Goal: Task Accomplishment & Management: Use online tool/utility

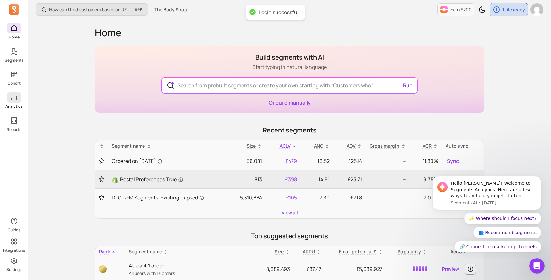
click at [16, 99] on icon at bounding box center [14, 98] width 8 height 8
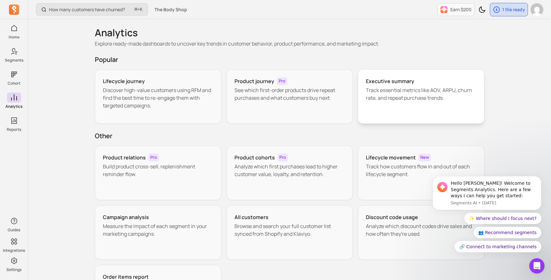
click at [408, 85] on div "Executive summary Track essential metrics like AOV, ARPU, churn rate, and repea…" at bounding box center [421, 96] width 127 height 54
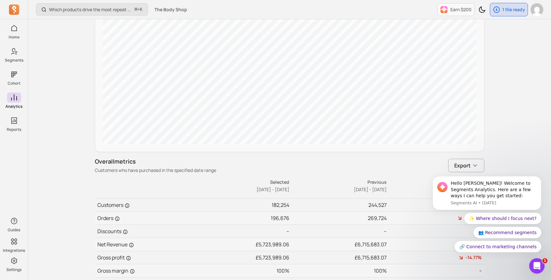
scroll to position [302, 0]
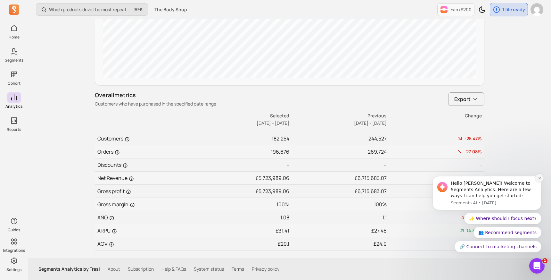
click at [537, 176] on button "Dismiss notification" at bounding box center [539, 178] width 8 height 8
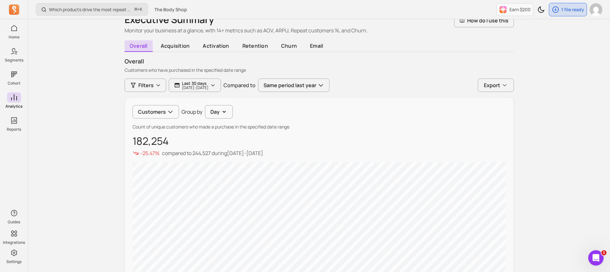
scroll to position [0, 0]
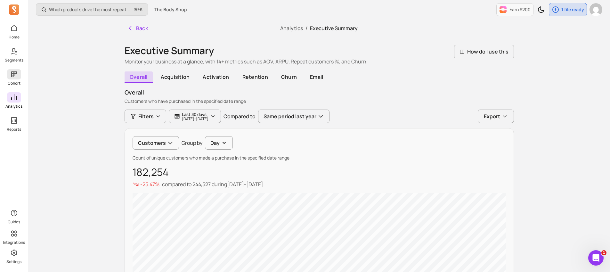
click at [15, 81] on p "Cohort" at bounding box center [14, 83] width 13 height 5
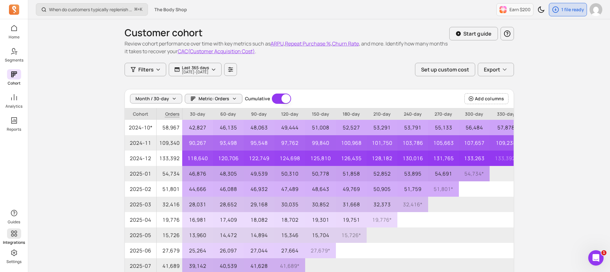
click at [14, 235] on icon at bounding box center [14, 234] width 6 height 6
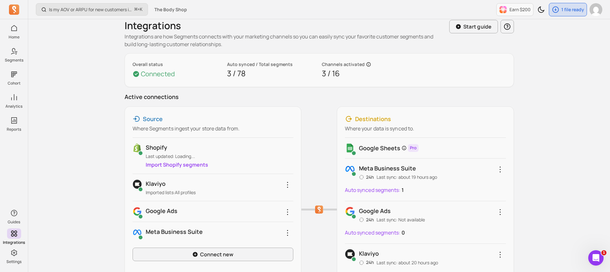
scroll to position [11, 0]
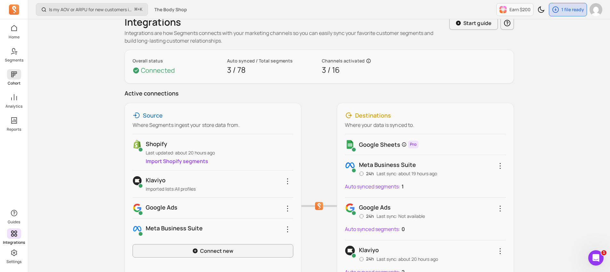
click at [12, 74] on icon at bounding box center [14, 74] width 8 height 8
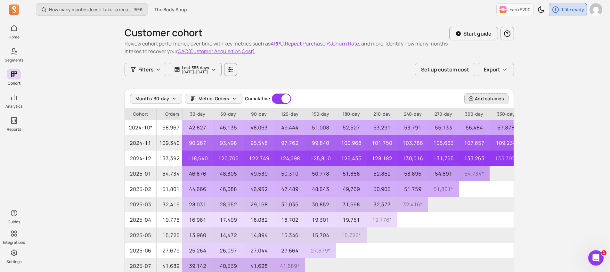
click at [496, 94] on button "Add columns" at bounding box center [487, 98] width 44 height 11
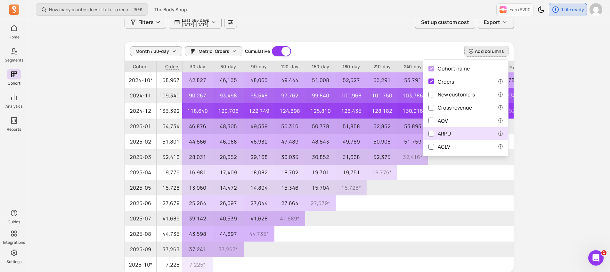
scroll to position [43, 0]
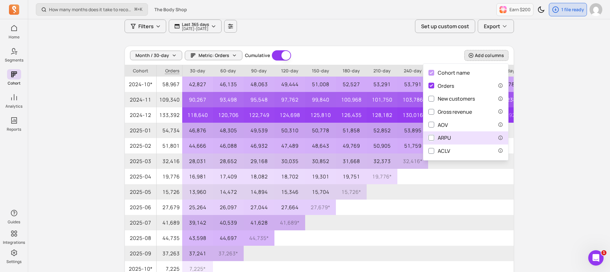
click at [434, 138] on input "ARPU" at bounding box center [432, 138] width 6 height 6
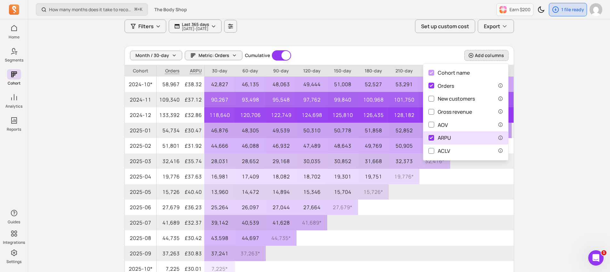
click at [432, 139] on input "ARPU" at bounding box center [432, 138] width 6 height 6
checkbox input "false"
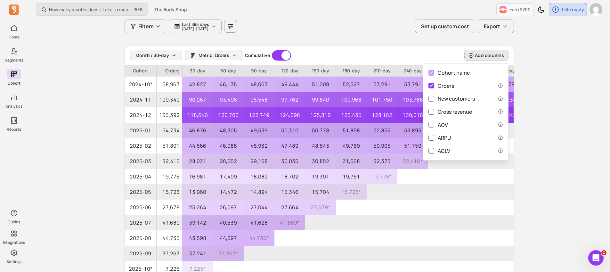
click at [550, 97] on div "How many months does it take to recover my CAC (Customer Acquisition Cost)? ⌘ +…" at bounding box center [319, 140] width 582 height 366
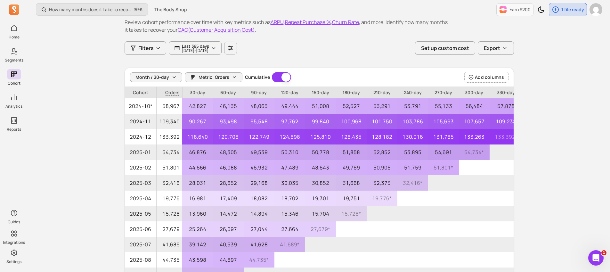
scroll to position [0, 0]
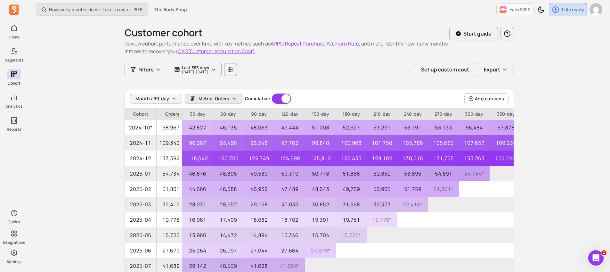
click at [224, 97] on span "Metric: Orders" at bounding box center [214, 98] width 31 height 6
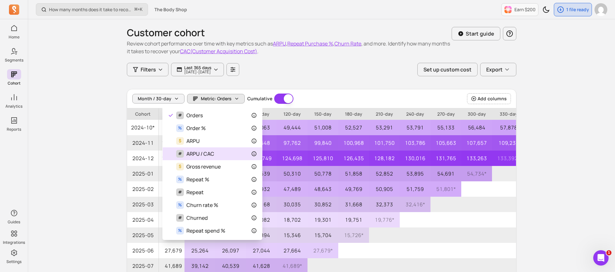
click at [204, 153] on span "ARPU / CAC" at bounding box center [200, 154] width 28 height 8
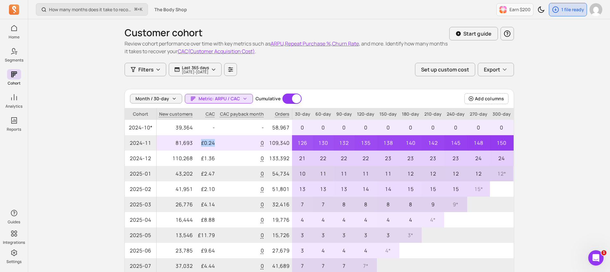
drag, startPoint x: 201, startPoint y: 142, endPoint x: 226, endPoint y: 141, distance: 25.3
click at [226, 141] on tr "2024-11 81,693 £0.24 0 109,340 126 130 132 135 138 140 142 145 148 150 153 153 *" at bounding box center [354, 142] width 458 height 15
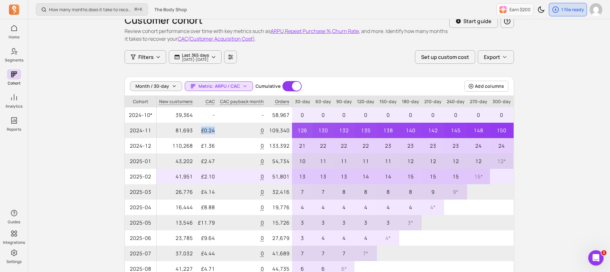
scroll to position [42, 0]
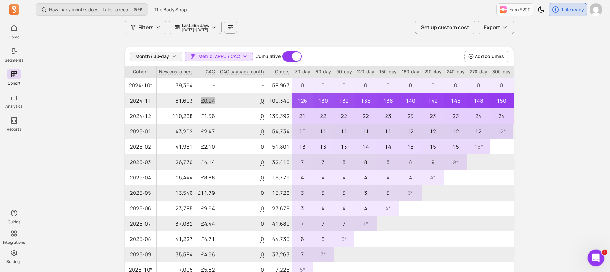
drag, startPoint x: 593, startPoint y: 260, endPoint x: 1171, endPoint y: 504, distance: 627.5
click at [551, 260] on div "Open Intercom Messenger" at bounding box center [595, 256] width 21 height 21
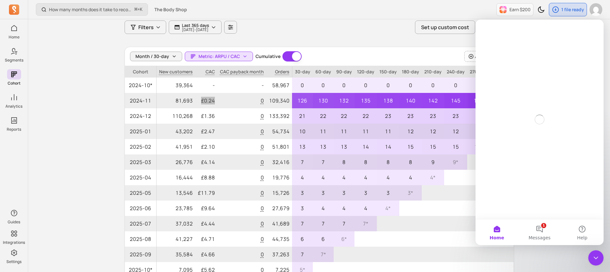
scroll to position [0, 0]
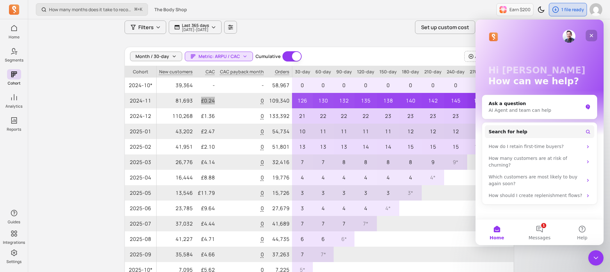
click at [551, 37] on icon "Close" at bounding box center [592, 36] width 4 height 4
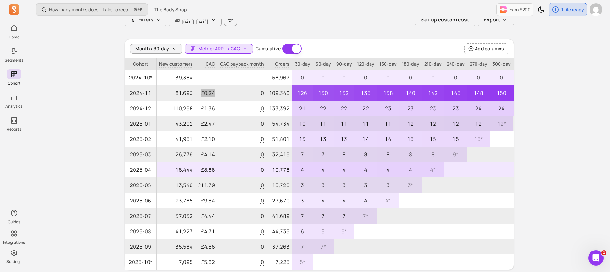
scroll to position [53, 0]
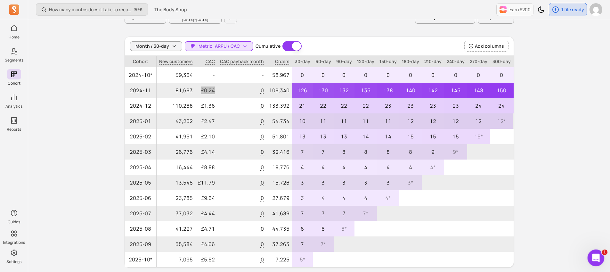
click at [551, 254] on div "Open Intercom Messenger" at bounding box center [595, 256] width 21 height 21
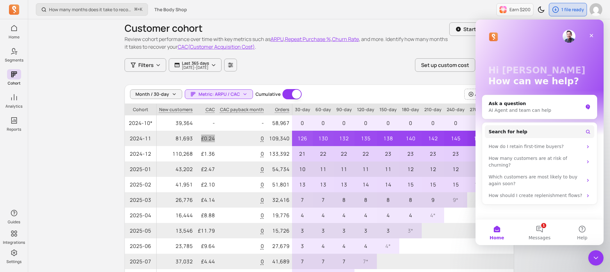
scroll to position [0, 0]
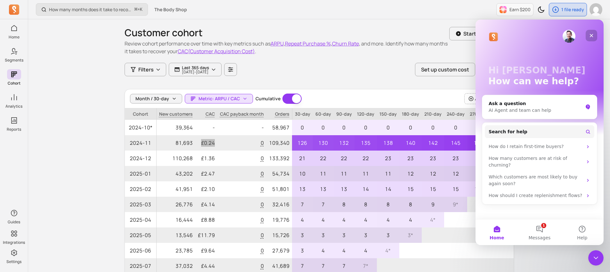
click at [551, 35] on icon "Close" at bounding box center [592, 36] width 4 height 4
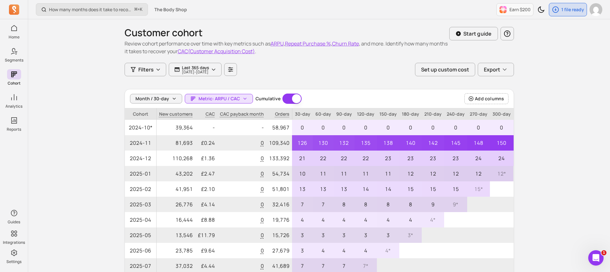
click at [486, 91] on div "Month / 30-day Metric: ARPU / CAC Cumulative Cumulative Add columns" at bounding box center [319, 98] width 389 height 19
click at [487, 94] on button "Add columns" at bounding box center [487, 98] width 44 height 11
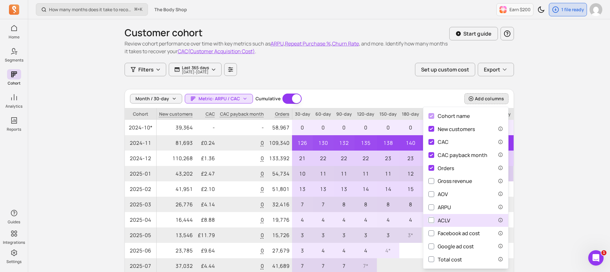
click at [434, 219] on input "ACLV" at bounding box center [432, 220] width 6 height 6
checkbox input "true"
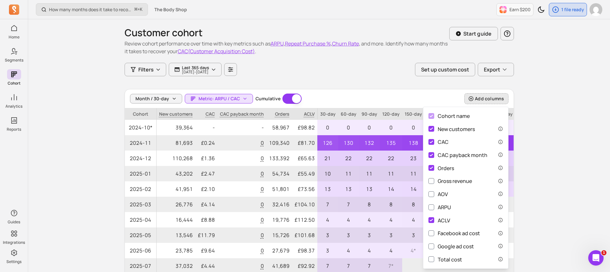
click at [381, 74] on div "Filters Last 365 days [DATE] - [DATE] Set up custom cost Export" at bounding box center [320, 69] width 390 height 13
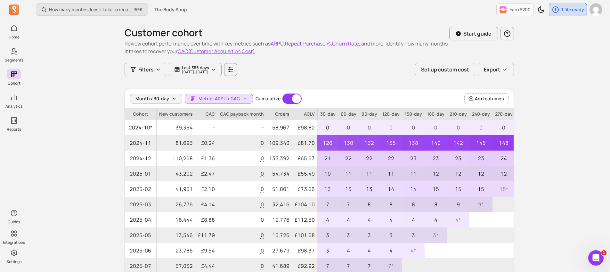
click at [288, 99] on button "Cumulative" at bounding box center [292, 99] width 19 height 10
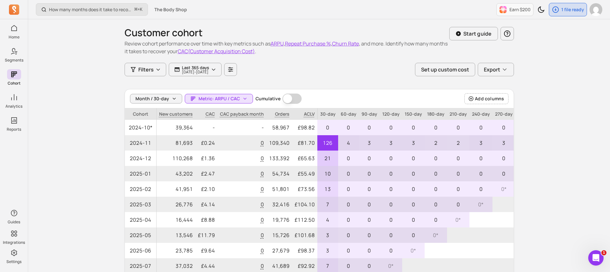
click at [287, 98] on button "Cumulative" at bounding box center [292, 99] width 19 height 10
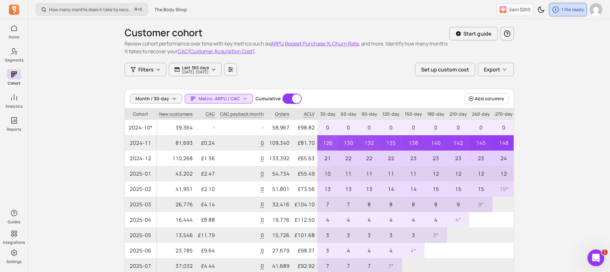
click at [551, 253] on icon "Open Intercom Messenger" at bounding box center [595, 257] width 11 height 11
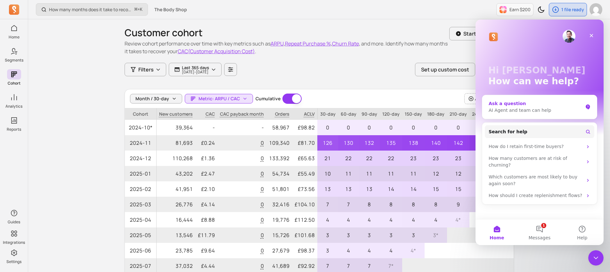
click at [518, 108] on div "AI Agent and team can help" at bounding box center [536, 110] width 94 height 7
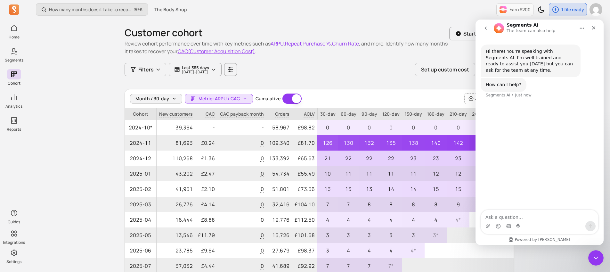
click at [523, 211] on textarea "Ask a question…" at bounding box center [539, 215] width 117 height 11
type textarea "human please"
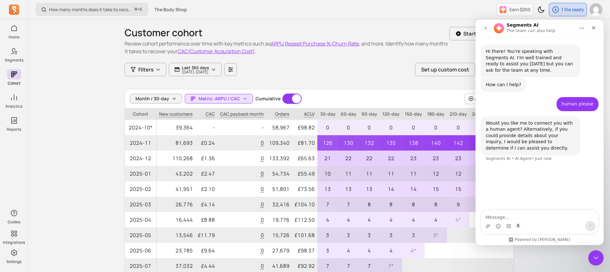
click at [511, 216] on textarea "Message…" at bounding box center [539, 215] width 117 height 11
type textarea "yes please"
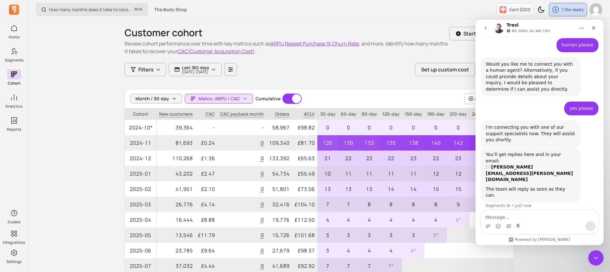
scroll to position [58, 0]
drag, startPoint x: 508, startPoint y: 131, endPoint x: 540, endPoint y: 141, distance: 34.2
click at [527, 141] on div "I'm connecting you with one of our support specialists now. They will assist yo…" at bounding box center [531, 135] width 90 height 19
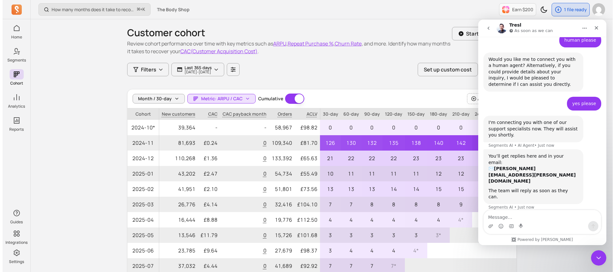
scroll to position [64, 0]
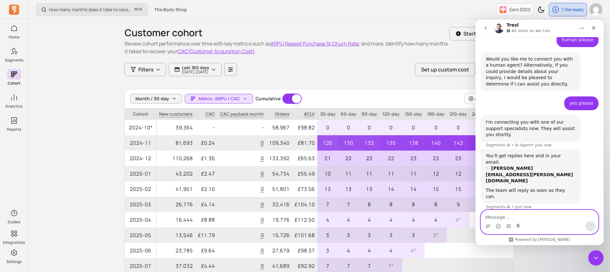
drag, startPoint x: 517, startPoint y: 225, endPoint x: 516, endPoint y: 221, distance: 3.7
click at [517, 225] on icon "Start recording" at bounding box center [518, 226] width 5 height 5
click at [515, 218] on textarea "Message…" at bounding box center [539, 215] width 117 height 11
click at [518, 226] on icon "Start recording" at bounding box center [518, 226] width 5 height 5
click at [505, 218] on textarea "Message…" at bounding box center [539, 215] width 117 height 11
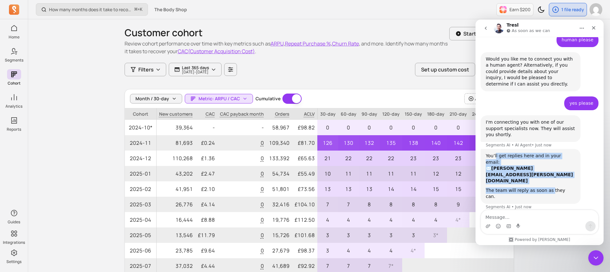
drag, startPoint x: 496, startPoint y: 158, endPoint x: 549, endPoint y: 173, distance: 55.4
click at [549, 173] on div "You’ll get replies here and in your email: ✉️ [PERSON_NAME][EMAIL_ADDRESS][PERS…" at bounding box center [531, 176] width 90 height 47
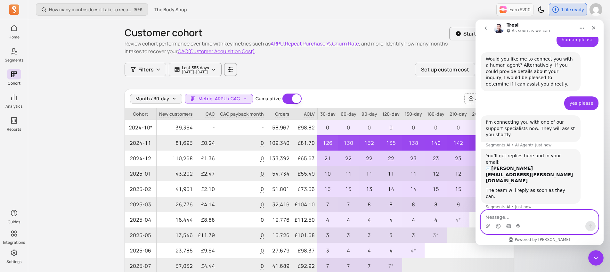
click at [531, 218] on textarea "Message…" at bounding box center [539, 215] width 117 height 11
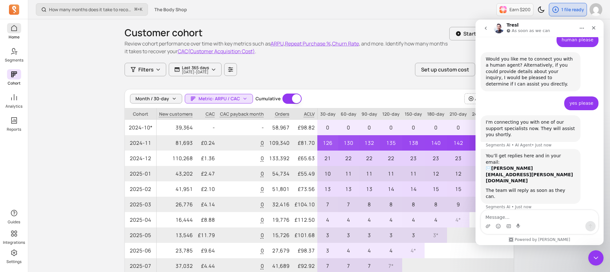
click at [13, 29] on icon at bounding box center [14, 28] width 8 height 8
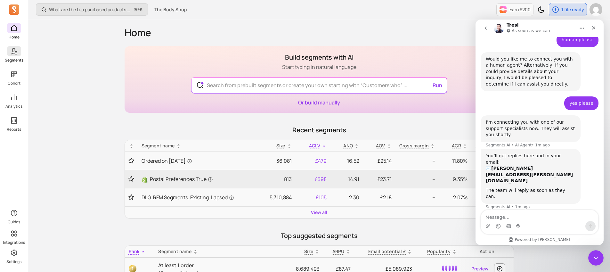
click at [18, 51] on span at bounding box center [14, 51] width 14 height 10
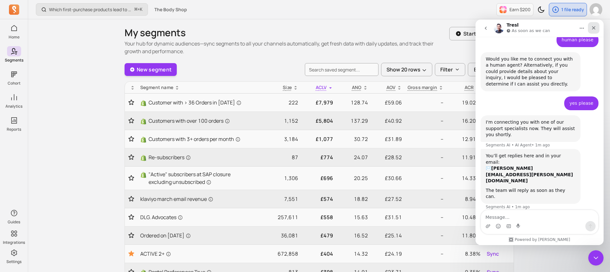
click at [551, 26] on icon "Close" at bounding box center [594, 28] width 4 height 4
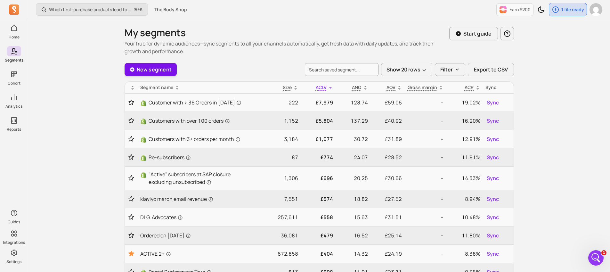
click at [149, 70] on link "New segment" at bounding box center [151, 69] width 53 height 13
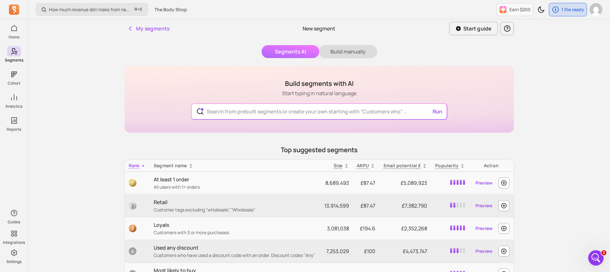
drag, startPoint x: 351, startPoint y: 52, endPoint x: 313, endPoint y: 65, distance: 40.8
click at [351, 52] on button "Build manually" at bounding box center [348, 51] width 58 height 13
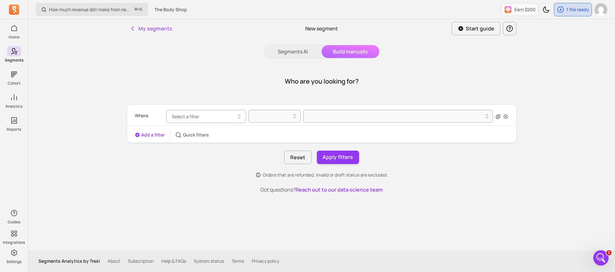
click at [184, 115] on span "Select a filter" at bounding box center [186, 116] width 28 height 6
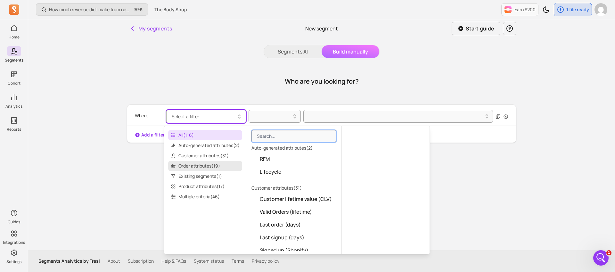
click at [200, 166] on span "Order attributes ( 19 )" at bounding box center [205, 166] width 74 height 10
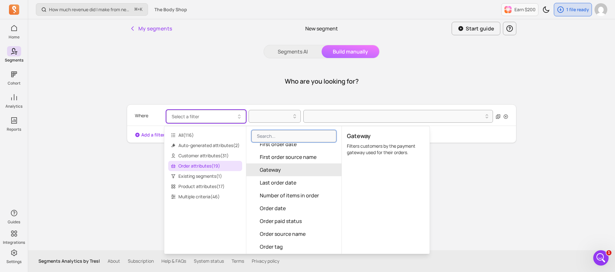
scroll to position [101, 0]
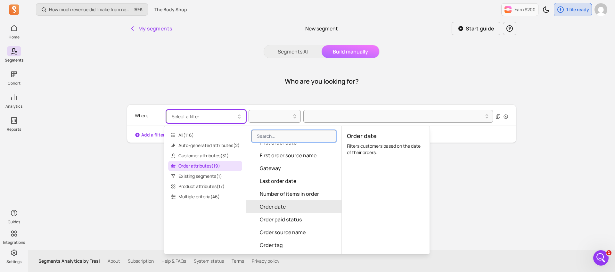
click at [302, 202] on button "Order date" at bounding box center [293, 206] width 95 height 13
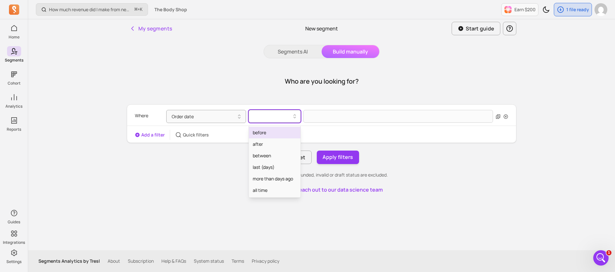
click at [253, 118] on input "text" at bounding box center [253, 116] width 1 height 6
click at [267, 155] on div "between" at bounding box center [275, 156] width 52 height 12
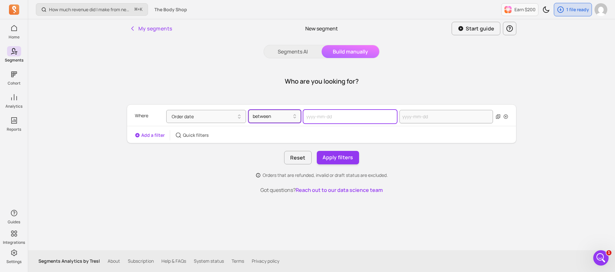
select select "2025"
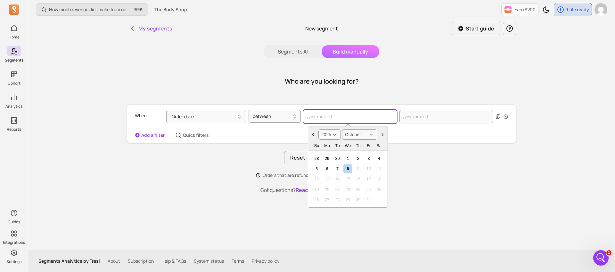
click at [344, 116] on input "text" at bounding box center [350, 116] width 94 height 13
click at [313, 135] on icon "Choose Date" at bounding box center [313, 135] width 2 height 4
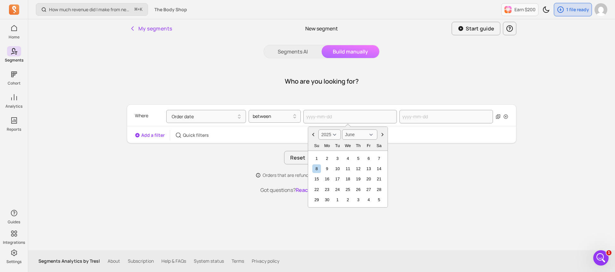
click at [313, 135] on icon "Choose Date" at bounding box center [313, 135] width 2 height 4
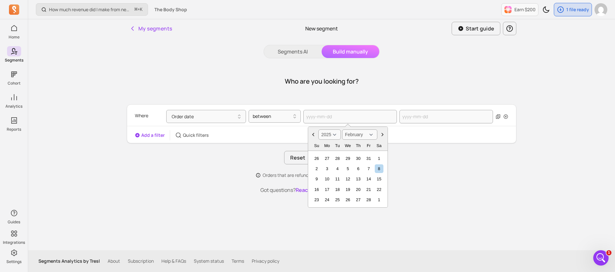
select select "January"
click at [347, 157] on div "1" at bounding box center [347, 158] width 9 height 9
type input "[DATE]"
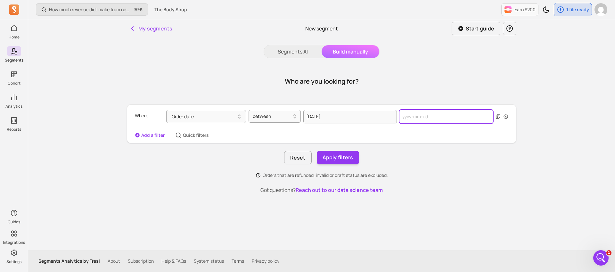
click at [426, 118] on input "text" at bounding box center [446, 116] width 94 height 13
select select "2025"
select select "October"
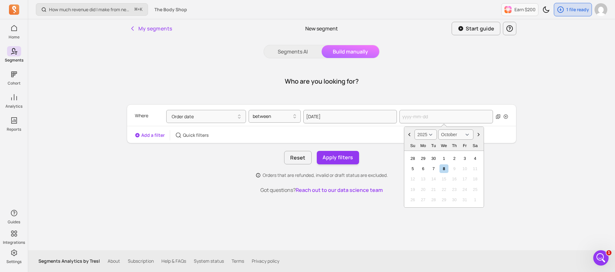
click at [434, 168] on div "7" at bounding box center [433, 168] width 9 height 9
type input "[DATE]"
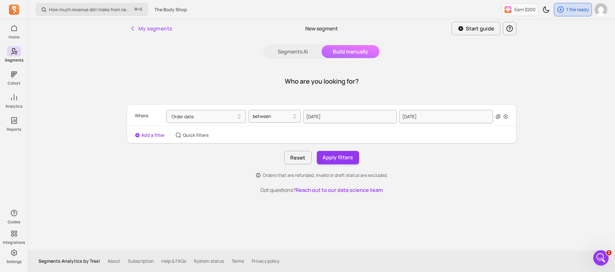
click at [146, 134] on button "Add a filter" at bounding box center [150, 135] width 30 height 6
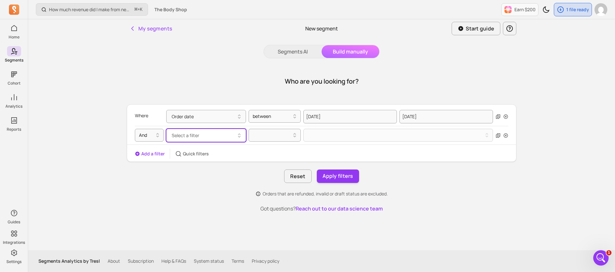
click at [194, 138] on span "Select a filter" at bounding box center [186, 135] width 28 height 6
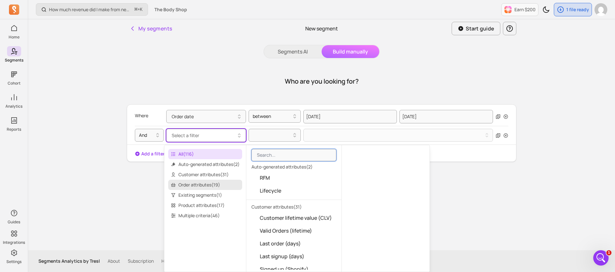
click at [210, 181] on span "Order attributes ( 19 )" at bounding box center [205, 185] width 74 height 10
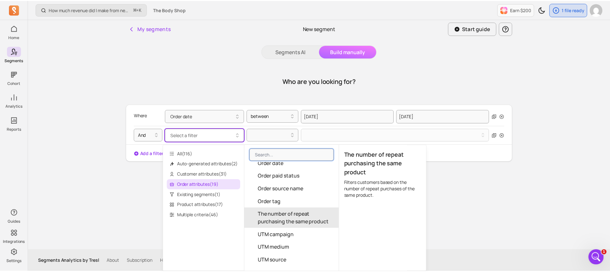
scroll to position [1, 0]
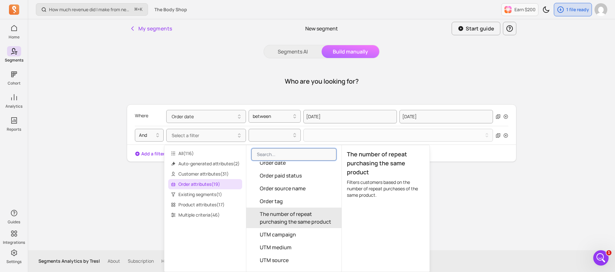
click at [506, 198] on div "Who are you looking for? Where Order date between [DATE] [DATE] And Select a fi…" at bounding box center [322, 139] width 390 height 146
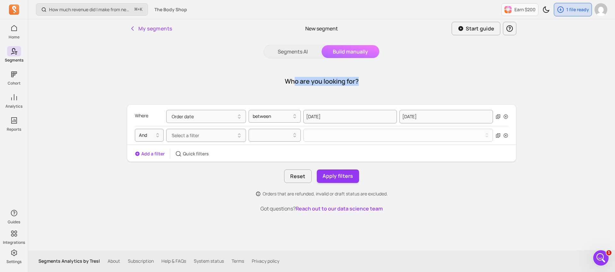
drag, startPoint x: 291, startPoint y: 80, endPoint x: 365, endPoint y: 81, distance: 74.6
click at [365, 81] on div "Who are you looking for?" at bounding box center [322, 81] width 390 height 31
click at [331, 80] on h1 "Who are you looking for?" at bounding box center [322, 81] width 74 height 9
click at [385, 82] on div "Who are you looking for?" at bounding box center [322, 81] width 390 height 31
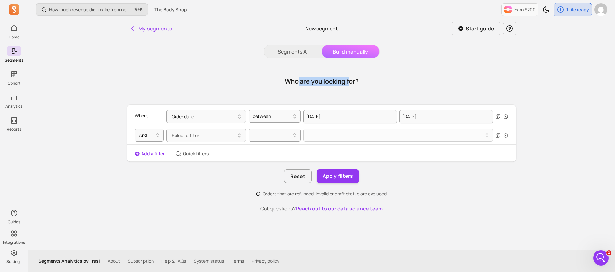
drag, startPoint x: 316, startPoint y: 77, endPoint x: 390, endPoint y: 78, distance: 74.0
click at [365, 77] on div "Who are you looking for?" at bounding box center [322, 81] width 390 height 31
click at [390, 78] on div "Who are you looking for?" at bounding box center [322, 81] width 390 height 31
drag, startPoint x: 289, startPoint y: 79, endPoint x: 379, endPoint y: 85, distance: 90.5
click at [377, 84] on div "Who are you looking for?" at bounding box center [322, 81] width 390 height 31
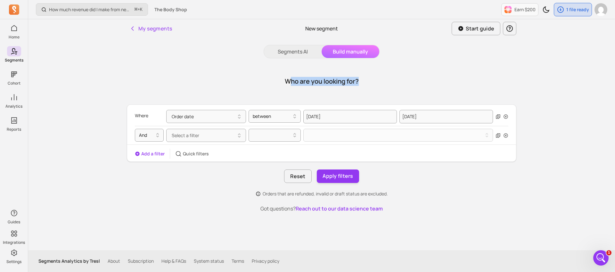
click at [380, 85] on div "Who are you looking for?" at bounding box center [322, 81] width 390 height 31
click at [335, 179] on button "Apply filters" at bounding box center [338, 175] width 42 height 13
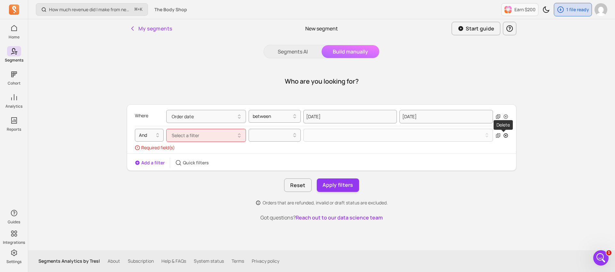
click at [505, 135] on icon "button" at bounding box center [506, 135] width 4 height 4
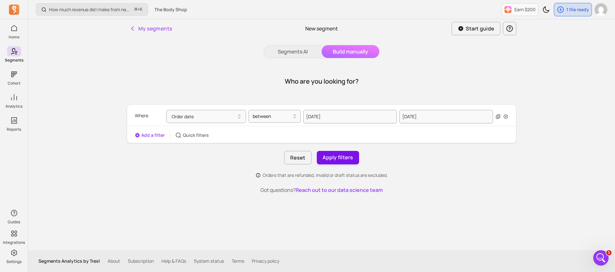
click at [340, 157] on button "Apply filters" at bounding box center [338, 157] width 42 height 13
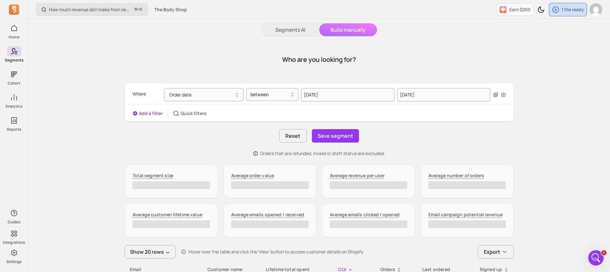
scroll to position [51, 0]
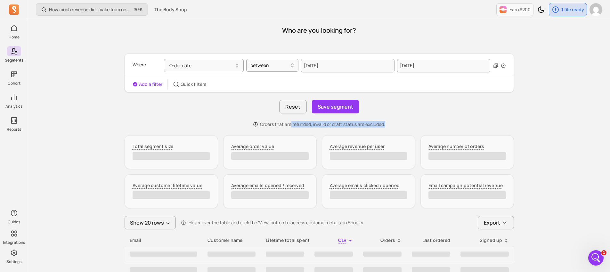
drag, startPoint x: 291, startPoint y: 125, endPoint x: 407, endPoint y: 125, distance: 116.0
click at [407, 125] on div "Orders that are refunded, invalid or draft status are excluded." at bounding box center [320, 124] width 390 height 6
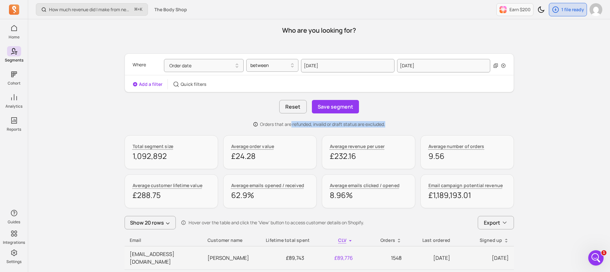
click at [196, 85] on p "Quick filters" at bounding box center [194, 84] width 26 height 6
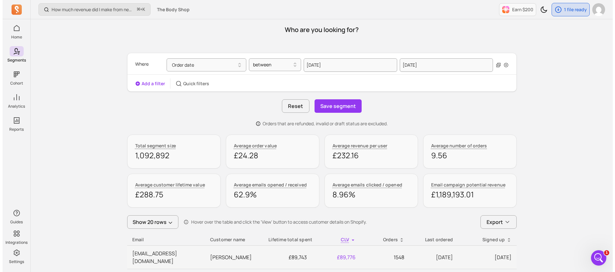
scroll to position [2, 0]
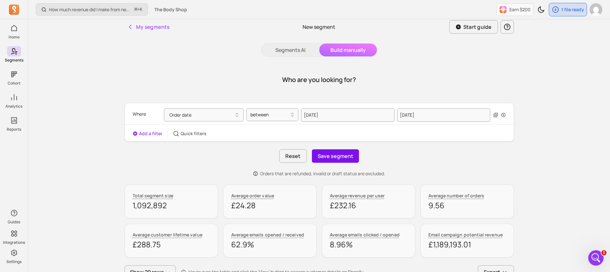
click at [343, 154] on button "Save segment" at bounding box center [335, 155] width 47 height 13
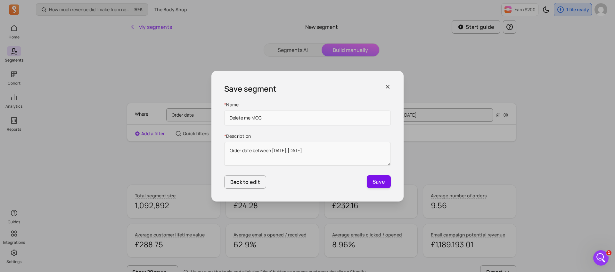
type input "Delete me MOC"
click at [374, 184] on button "Save" at bounding box center [379, 181] width 24 height 13
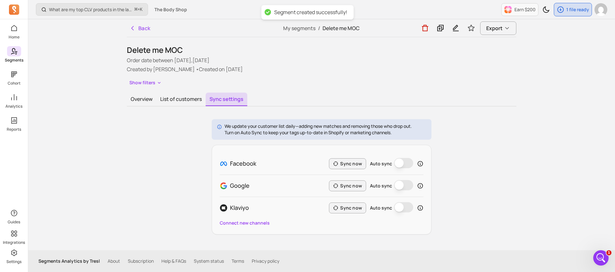
click at [17, 52] on icon at bounding box center [14, 51] width 8 height 8
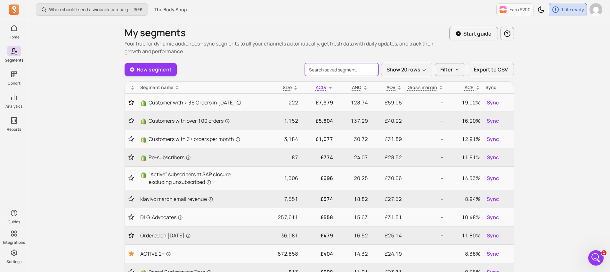
click at [342, 72] on input "search" at bounding box center [342, 69] width 74 height 13
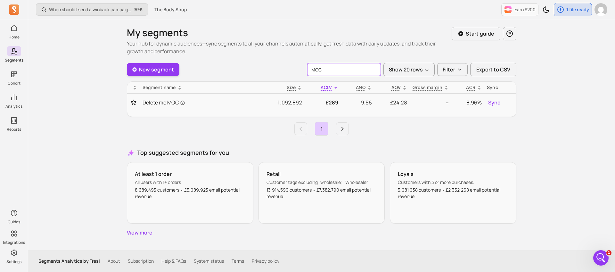
type input "MOC"
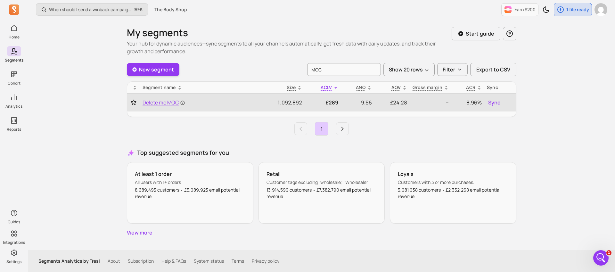
click at [159, 103] on span "Delete me MOC" at bounding box center [164, 103] width 43 height 8
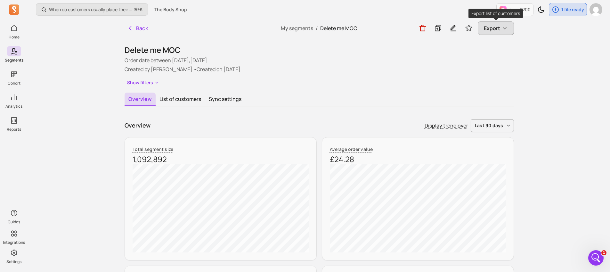
click at [494, 27] on span "Export" at bounding box center [492, 28] width 16 height 8
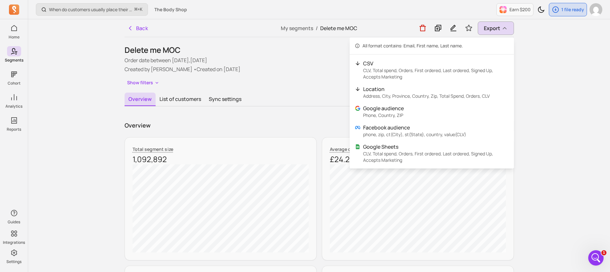
click at [293, 128] on div "Overview Display trend over last 90 days" at bounding box center [320, 125] width 390 height 13
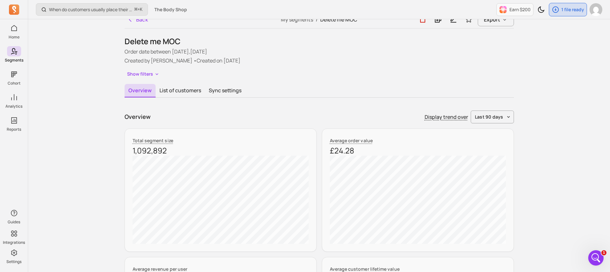
scroll to position [6, 0]
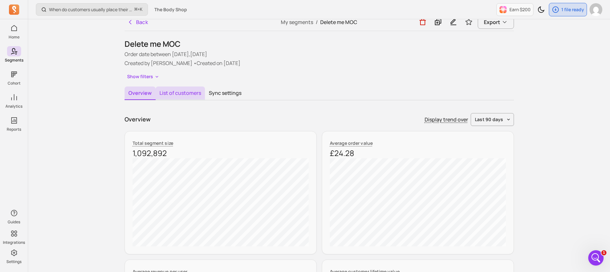
click at [187, 90] on button "List of customers" at bounding box center [180, 92] width 49 height 13
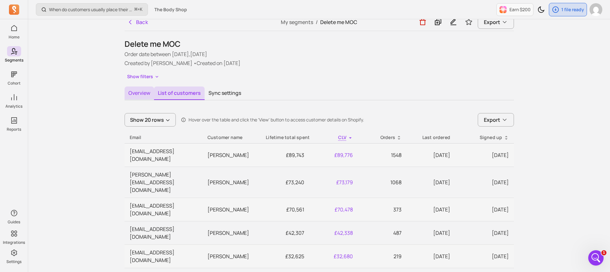
click at [142, 93] on button "Overview" at bounding box center [139, 92] width 29 height 13
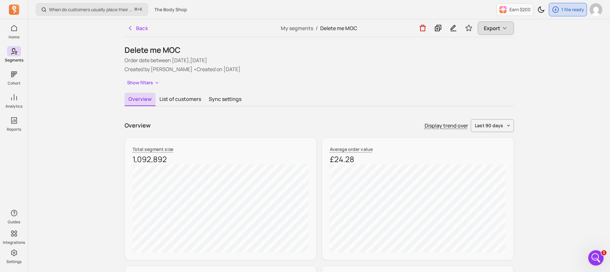
click at [495, 33] on button "Export" at bounding box center [496, 27] width 36 height 13
